Goal: Find specific page/section: Find specific page/section

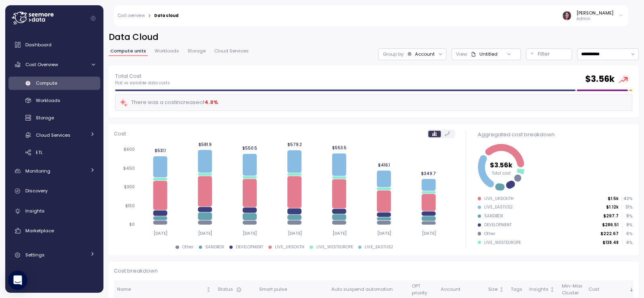
click at [38, 19] on icon at bounding box center [37, 19] width 3 height 3
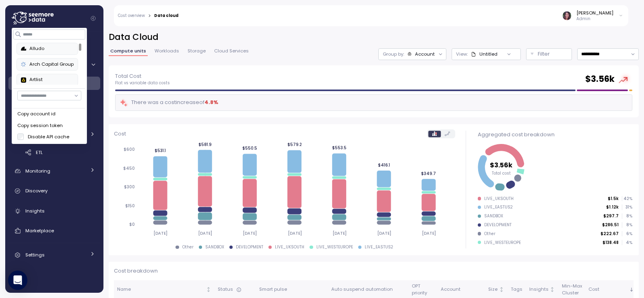
drag, startPoint x: 40, startPoint y: 89, endPoint x: 36, endPoint y: 95, distance: 7.0
click at [40, 90] on button "david.zimmermann@enable.com laurence.cole@enable.com jason.atlas@enable.com ric…" at bounding box center [50, 96] width 72 height 14
click at [36, 95] on input "button" at bounding box center [49, 96] width 64 height 10
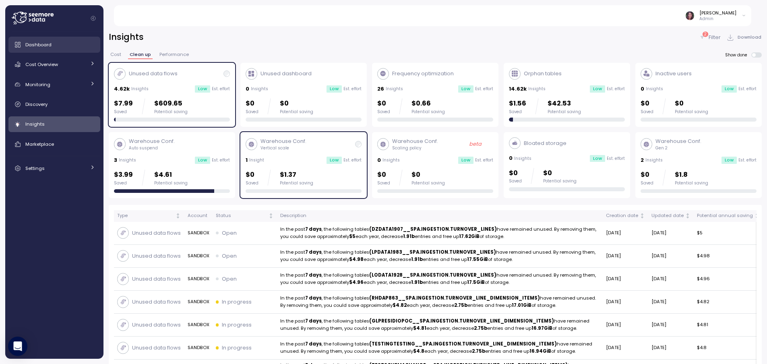
click at [64, 39] on link "Dashboard" at bounding box center [54, 45] width 92 height 16
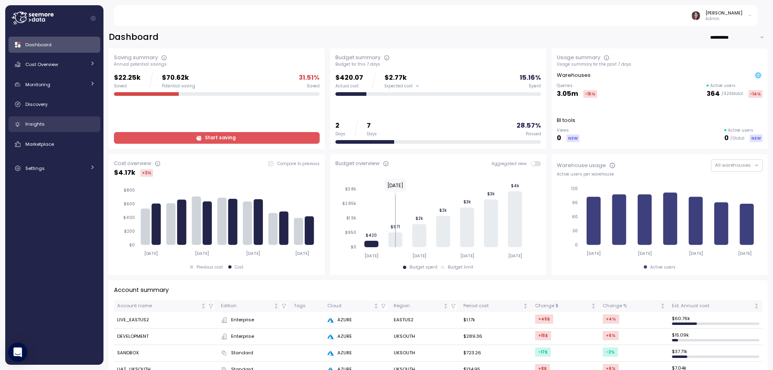
click at [39, 124] on span "Insights" at bounding box center [34, 124] width 19 height 6
